Goal: Task Accomplishment & Management: Manage account settings

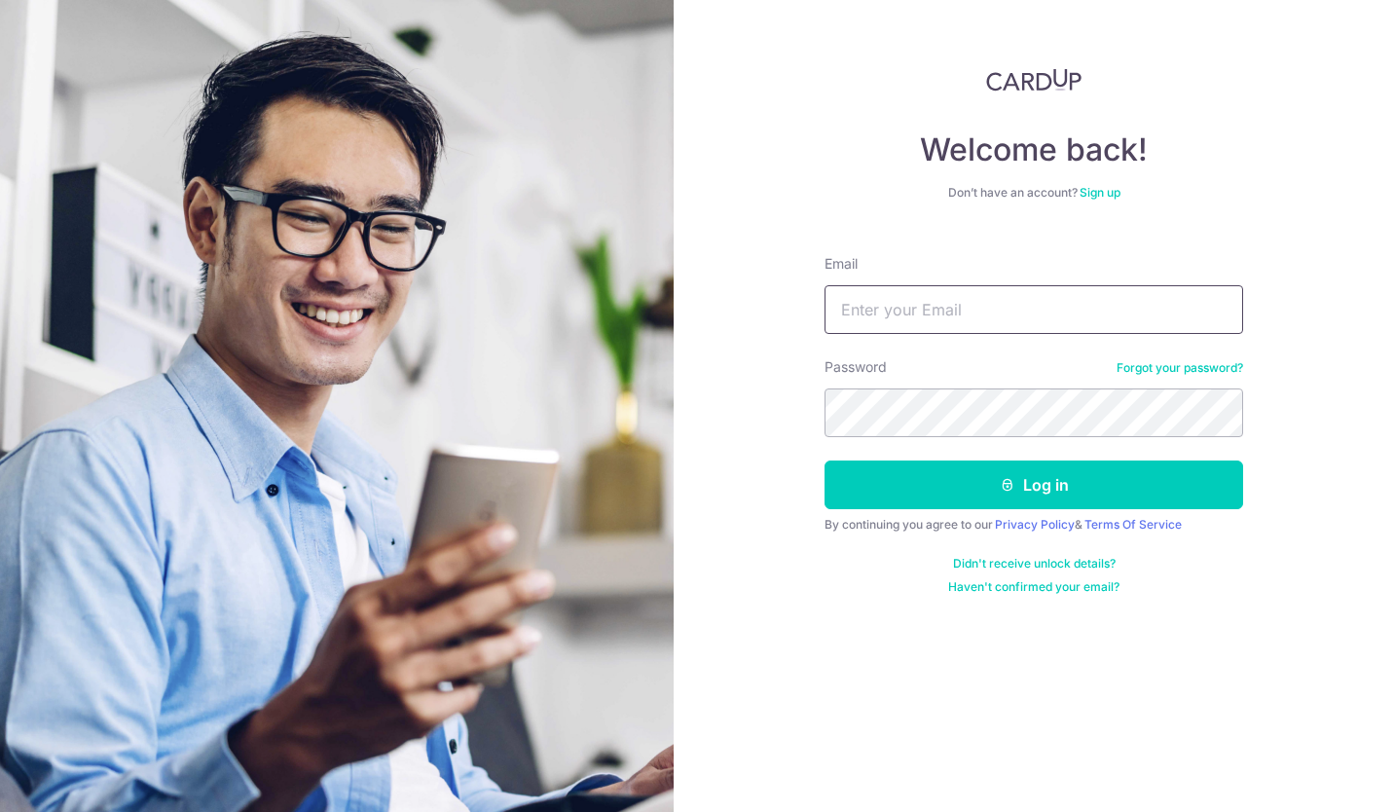
click at [880, 307] on input "Email" at bounding box center [1034, 309] width 419 height 49
type input "[EMAIL_ADDRESS][DOMAIN_NAME]"
click at [989, 483] on button "Log in" at bounding box center [1034, 485] width 419 height 49
